Goal: Find specific page/section: Find specific page/section

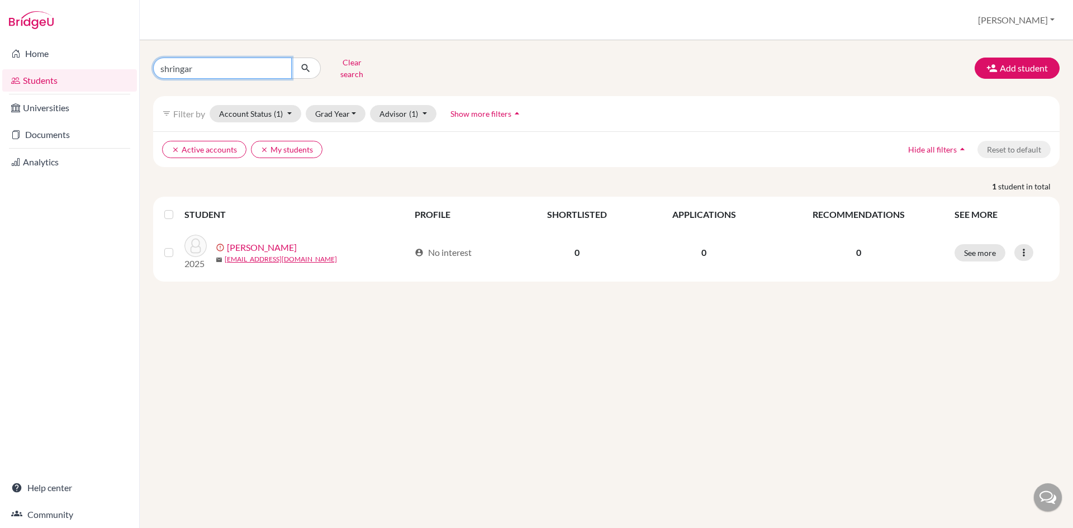
click at [207, 68] on input "shringar" at bounding box center [222, 68] width 139 height 21
drag, startPoint x: 207, startPoint y: 68, endPoint x: 79, endPoint y: 71, distance: 128.6
click at [79, 71] on div "Home Students Universities Documents Analytics Help center Community Students o…" at bounding box center [536, 264] width 1073 height 528
type input "[PERSON_NAME]"
click button "submit" at bounding box center [306, 68] width 30 height 21
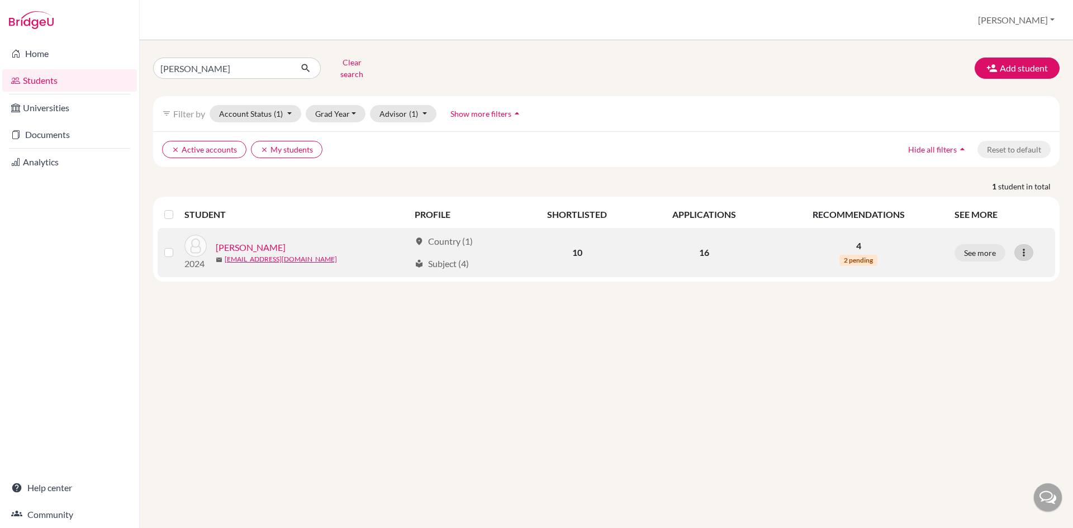
click at [1027, 248] on icon at bounding box center [1024, 252] width 11 height 11
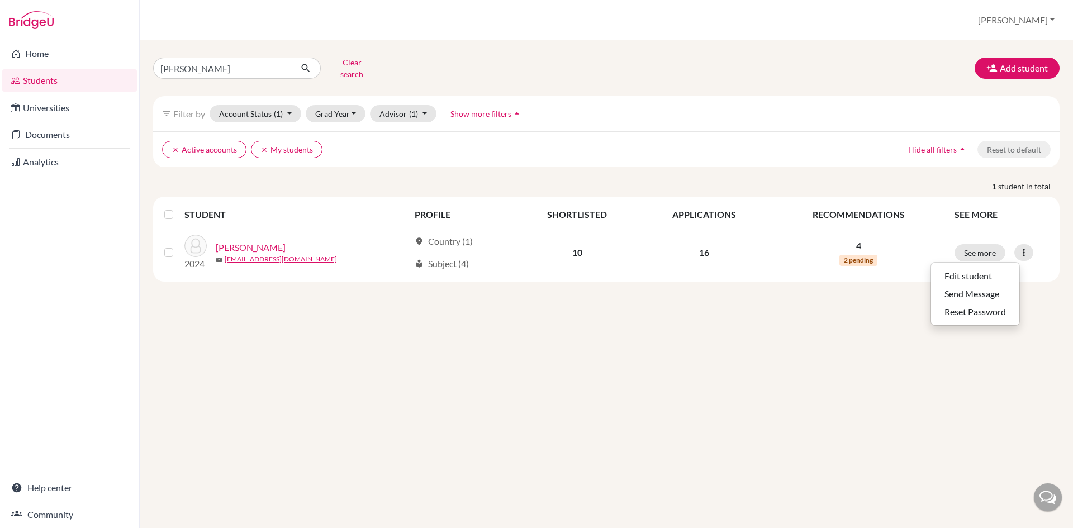
click at [846, 404] on div "[PERSON_NAME] Clear search Add student filter_list Filter by Account Status (1)…" at bounding box center [607, 284] width 934 height 488
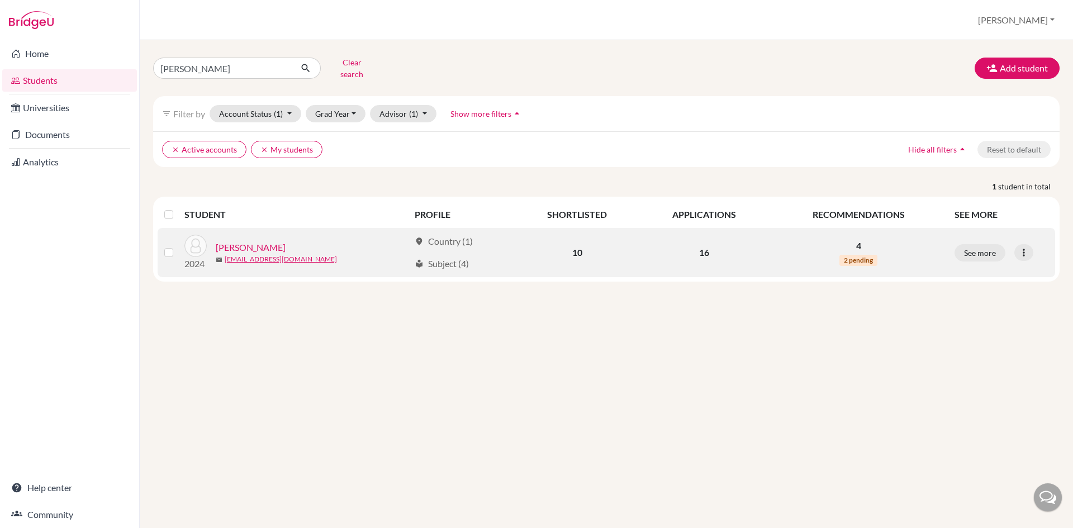
click at [258, 241] on link "[PERSON_NAME]" at bounding box center [251, 247] width 70 height 13
click at [982, 244] on button "See more" at bounding box center [980, 252] width 51 height 17
click at [1023, 247] on icon at bounding box center [1024, 252] width 11 height 11
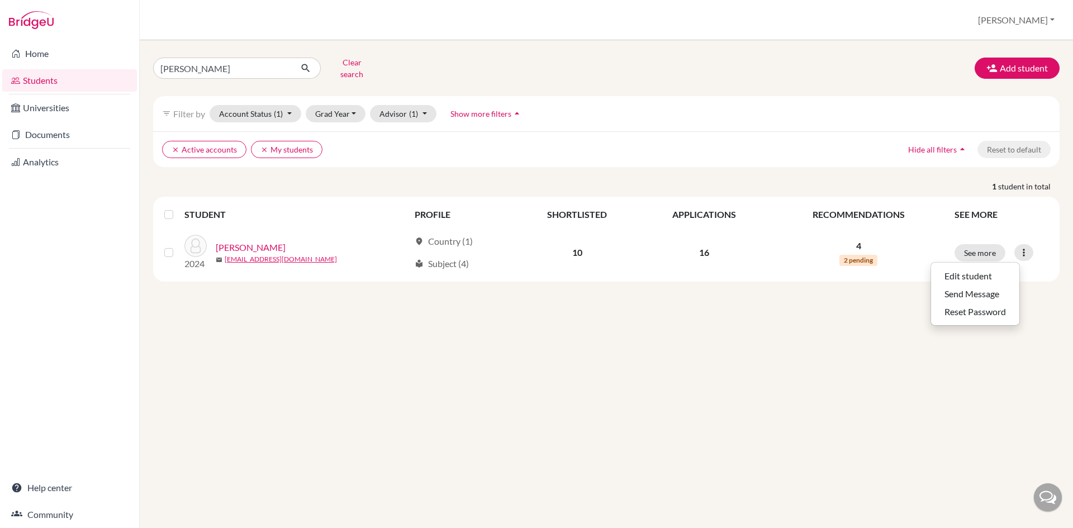
click at [645, 370] on div "[PERSON_NAME] Clear search Add student filter_list Filter by Account Status (1)…" at bounding box center [607, 284] width 934 height 488
